Goal: Transaction & Acquisition: Download file/media

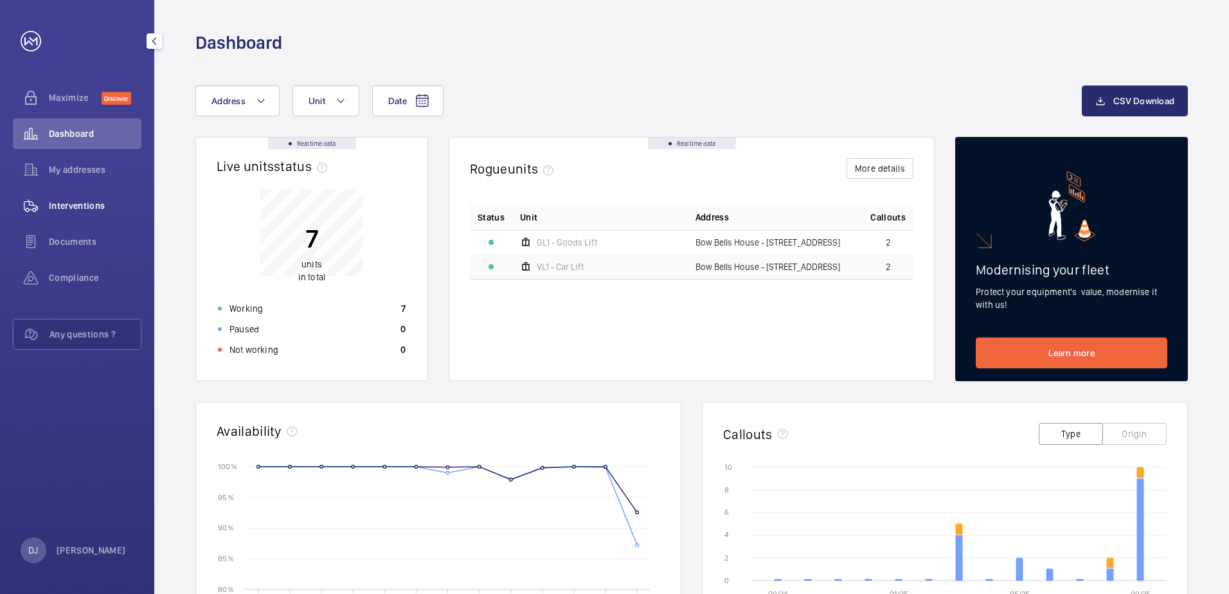
click at [71, 200] on span "Interventions" at bounding box center [95, 205] width 93 height 13
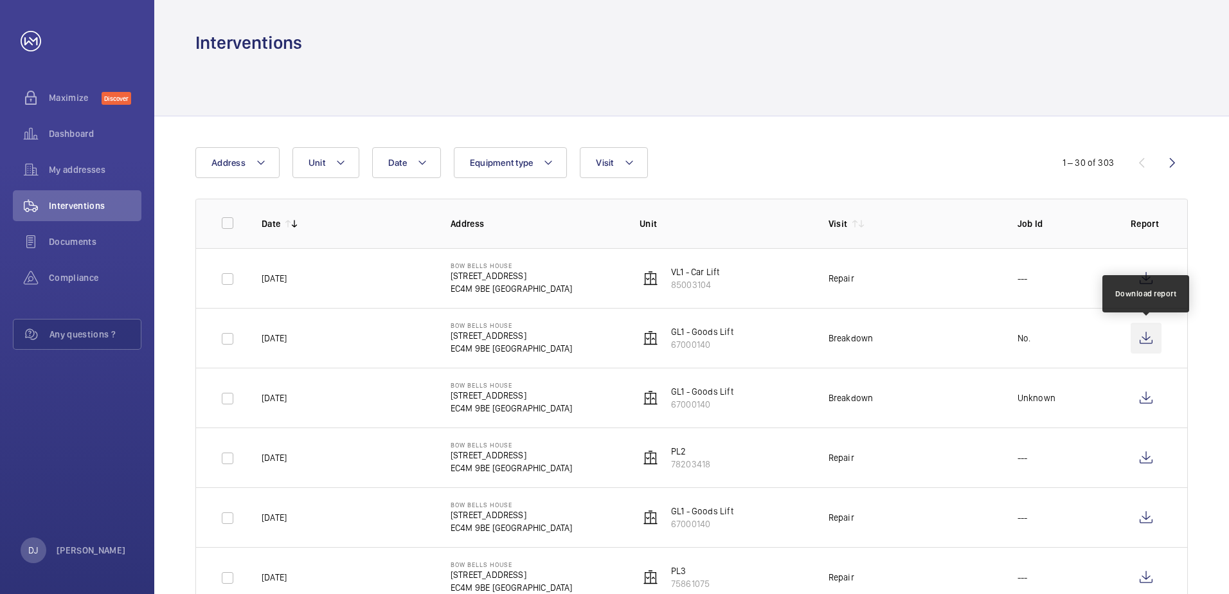
click at [1147, 336] on wm-front-icon-button at bounding box center [1146, 338] width 31 height 31
click at [692, 328] on p "GL1 - Goods Lift" at bounding box center [702, 331] width 62 height 13
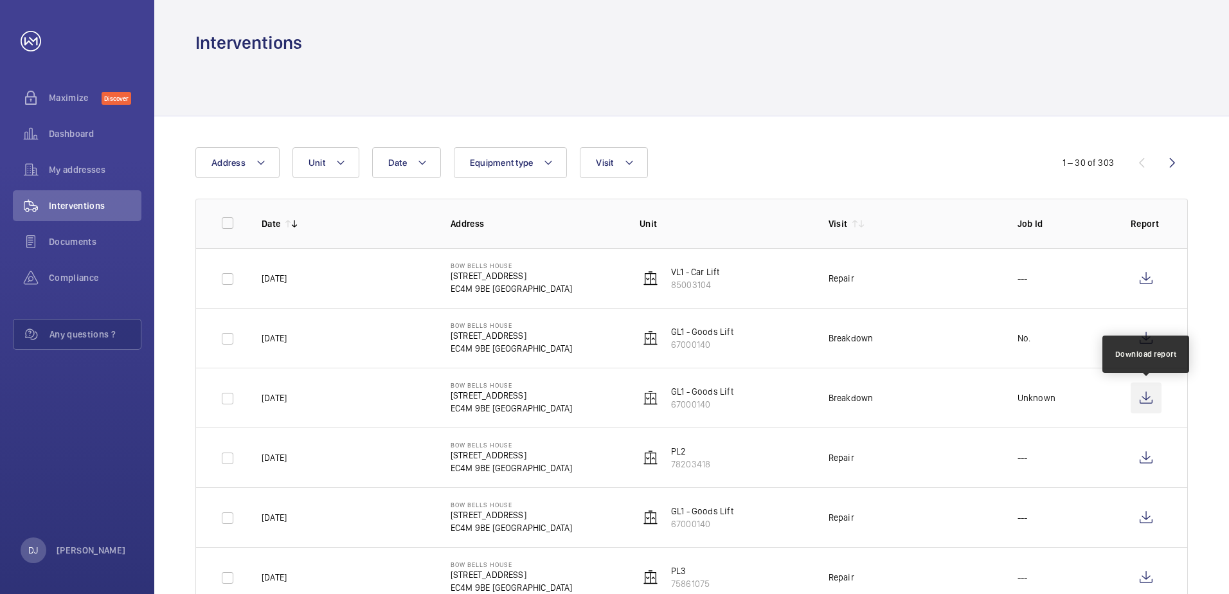
click at [1145, 399] on wm-front-icon-button at bounding box center [1146, 397] width 31 height 31
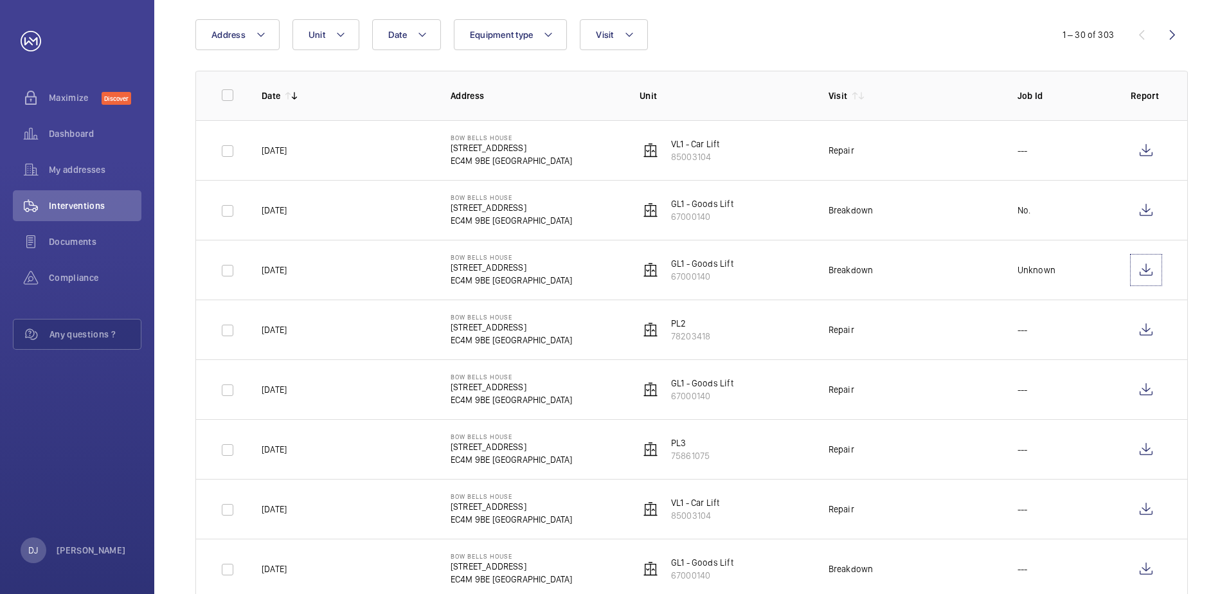
scroll to position [129, 0]
click at [1146, 451] on wm-front-icon-button at bounding box center [1146, 448] width 31 height 31
click at [1149, 390] on wm-front-icon-button at bounding box center [1146, 388] width 31 height 31
click at [89, 237] on span "Documents" at bounding box center [95, 241] width 93 height 13
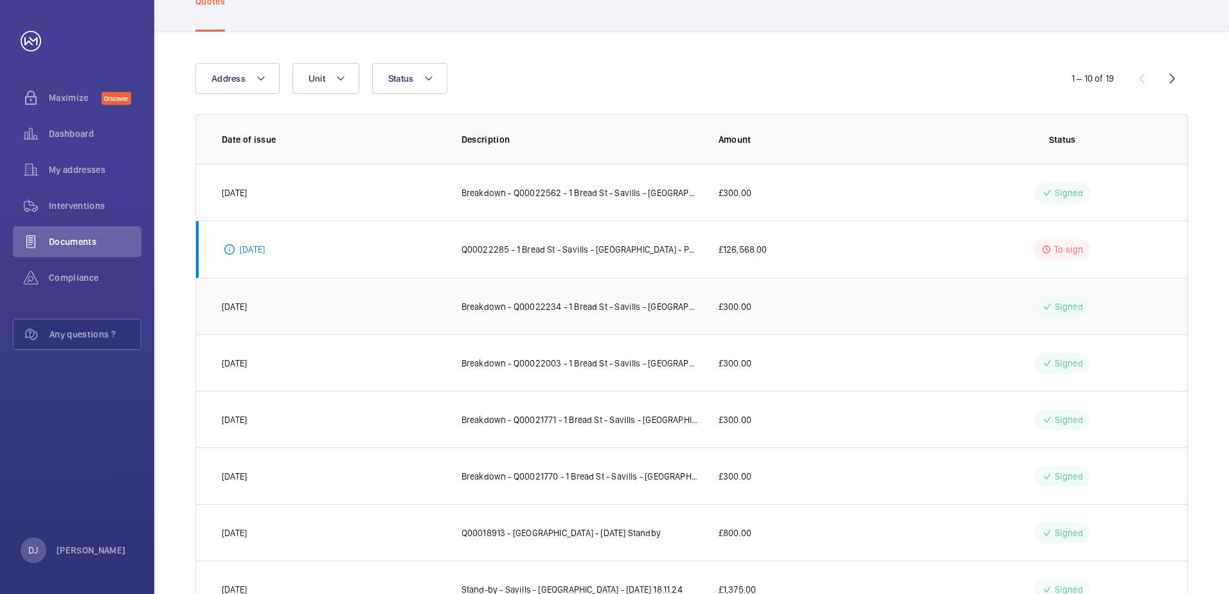
scroll to position [64, 0]
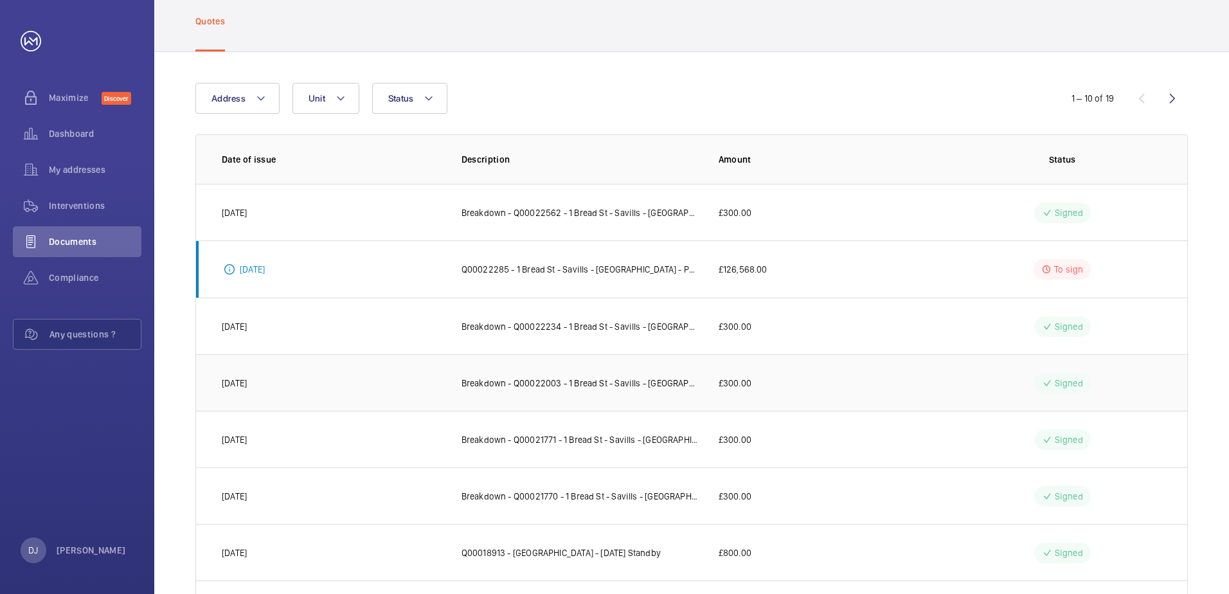
click at [715, 389] on td "£300.00" at bounding box center [820, 382] width 245 height 57
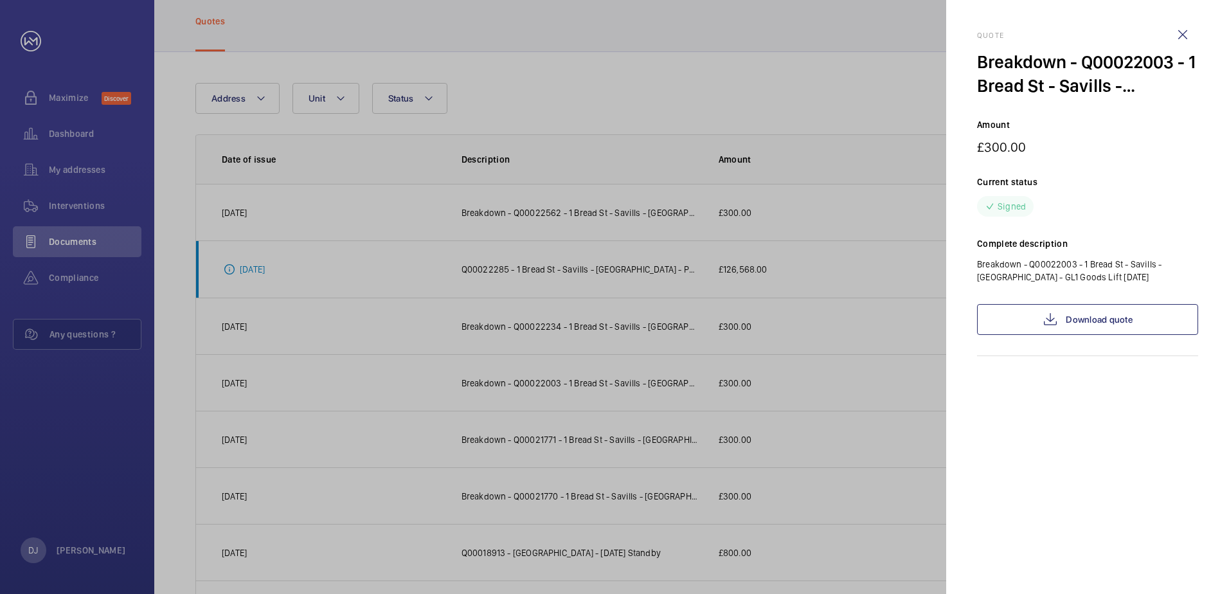
click at [865, 379] on div at bounding box center [614, 297] width 1229 height 594
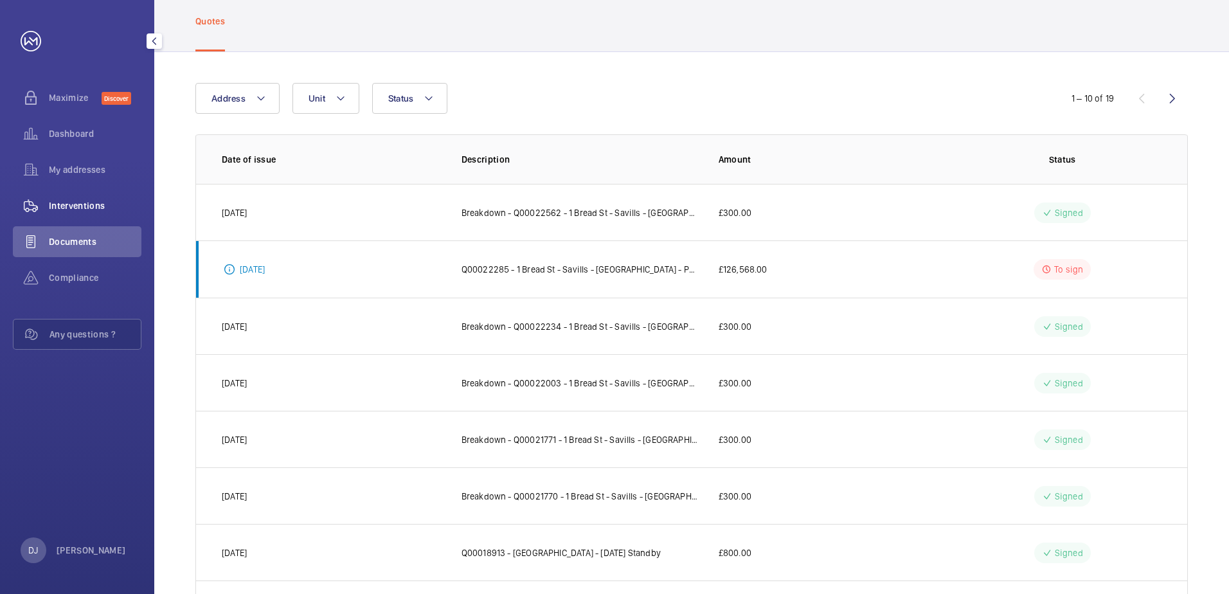
click at [101, 201] on span "Interventions" at bounding box center [95, 205] width 93 height 13
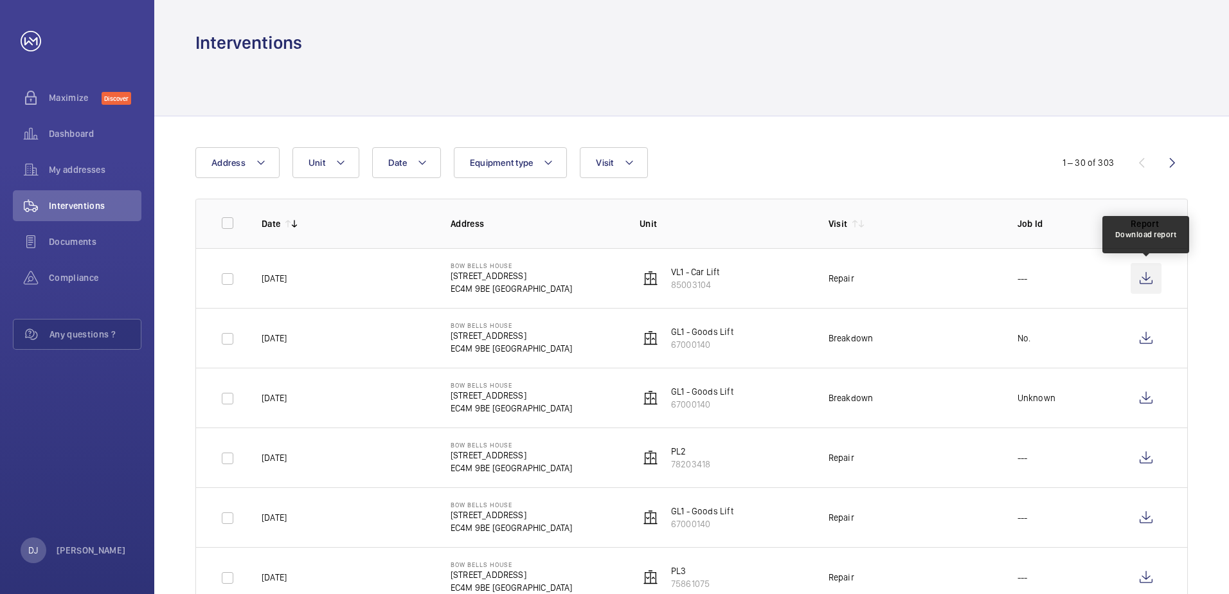
click at [1135, 274] on wm-front-icon-button at bounding box center [1146, 278] width 31 height 31
click at [1136, 275] on wm-front-icon-button at bounding box center [1146, 278] width 31 height 31
